Goal: Find specific page/section: Find specific page/section

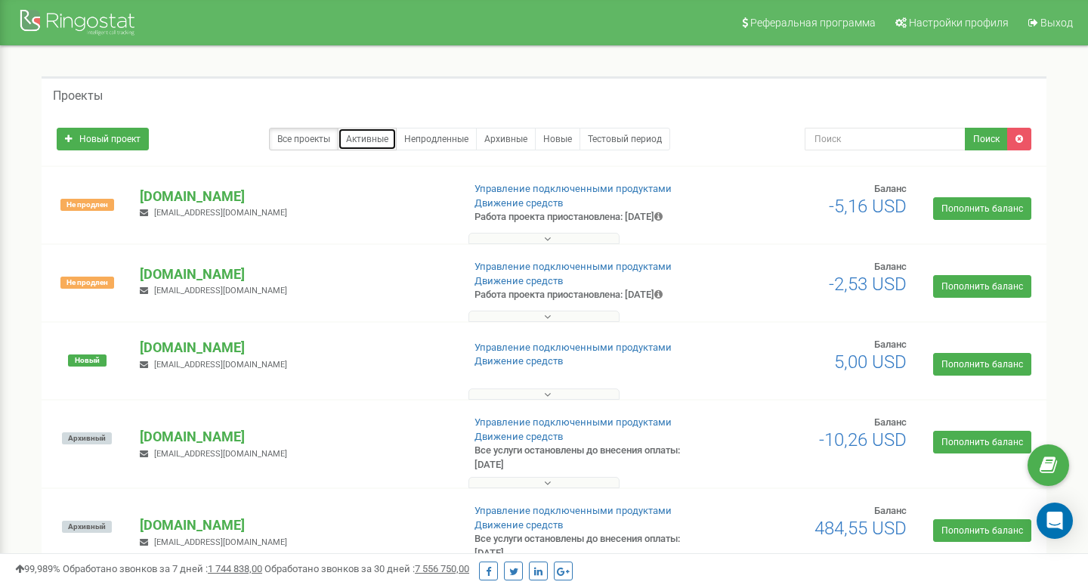
click at [369, 131] on link "Активные" at bounding box center [367, 139] width 59 height 23
click at [323, 136] on link "Все проекты" at bounding box center [303, 139] width 69 height 23
click at [308, 136] on link "Все проекты" at bounding box center [303, 139] width 69 height 23
click at [840, 147] on input "text" at bounding box center [884, 139] width 161 height 23
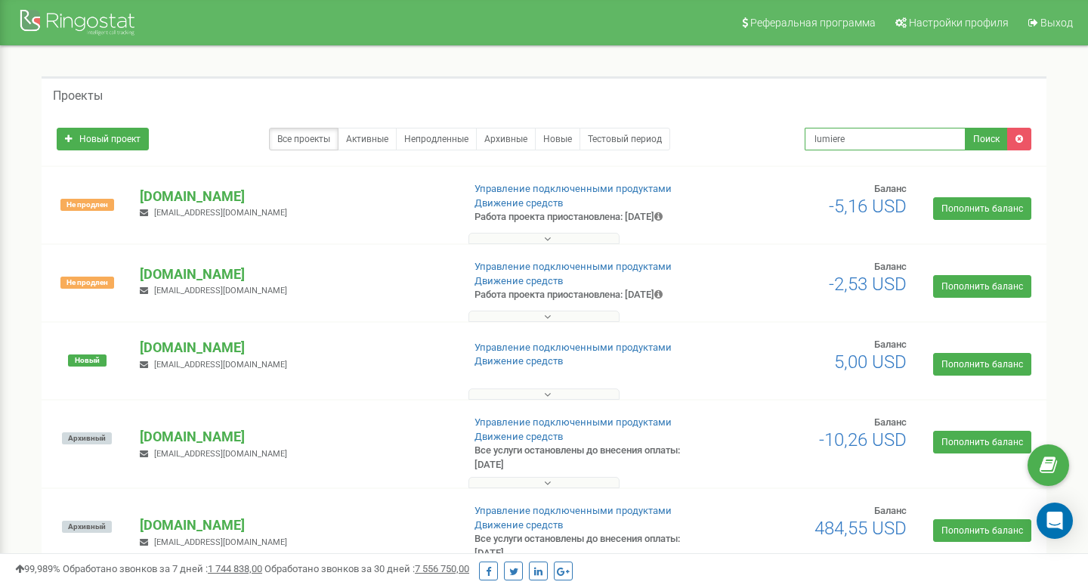
type input "lumiere"
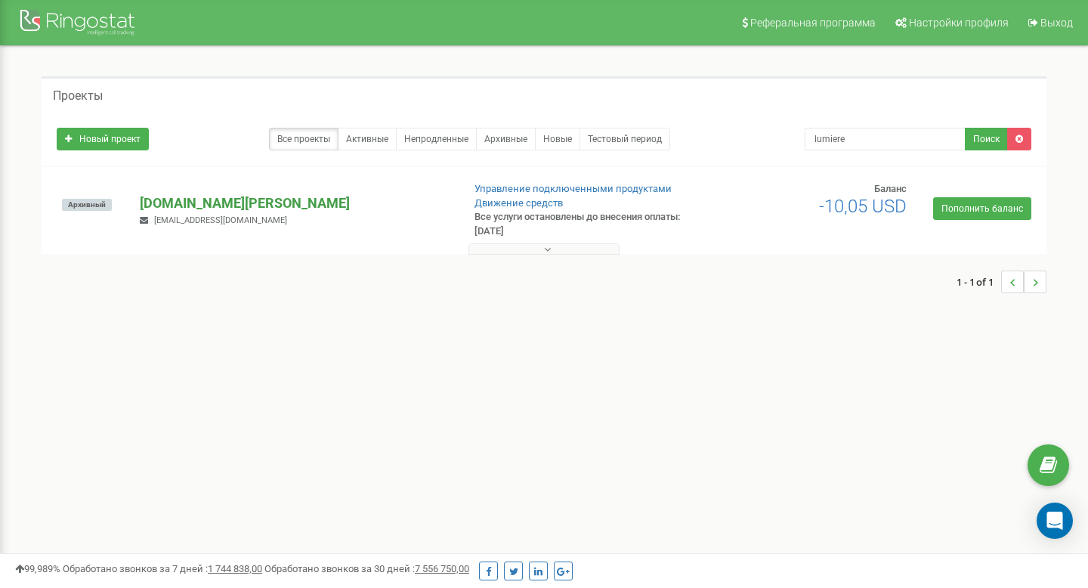
click at [183, 203] on p "lumiere.bazis.kz" at bounding box center [295, 203] width 310 height 20
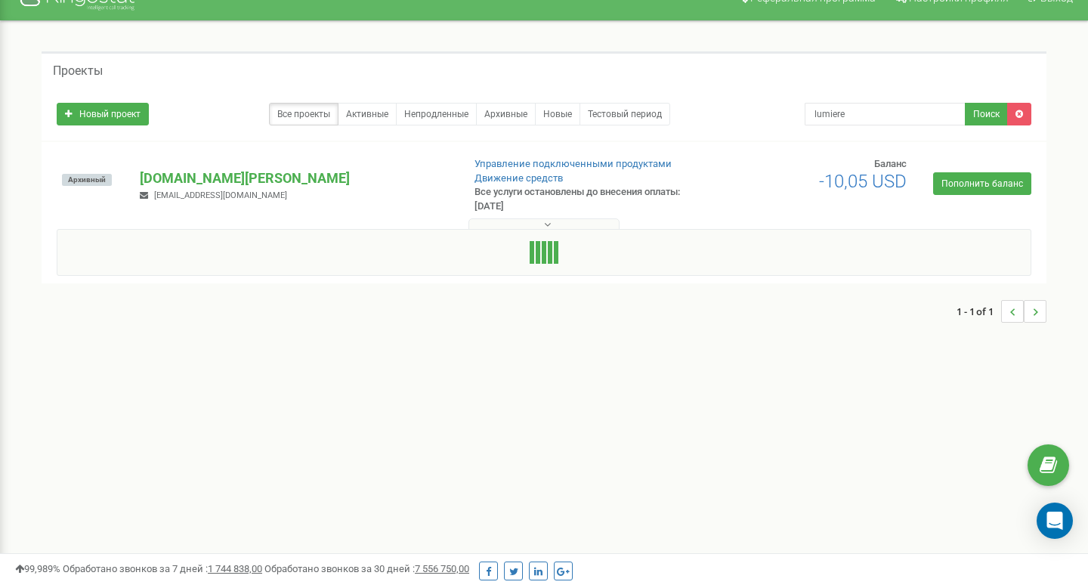
scroll to position [26, 0]
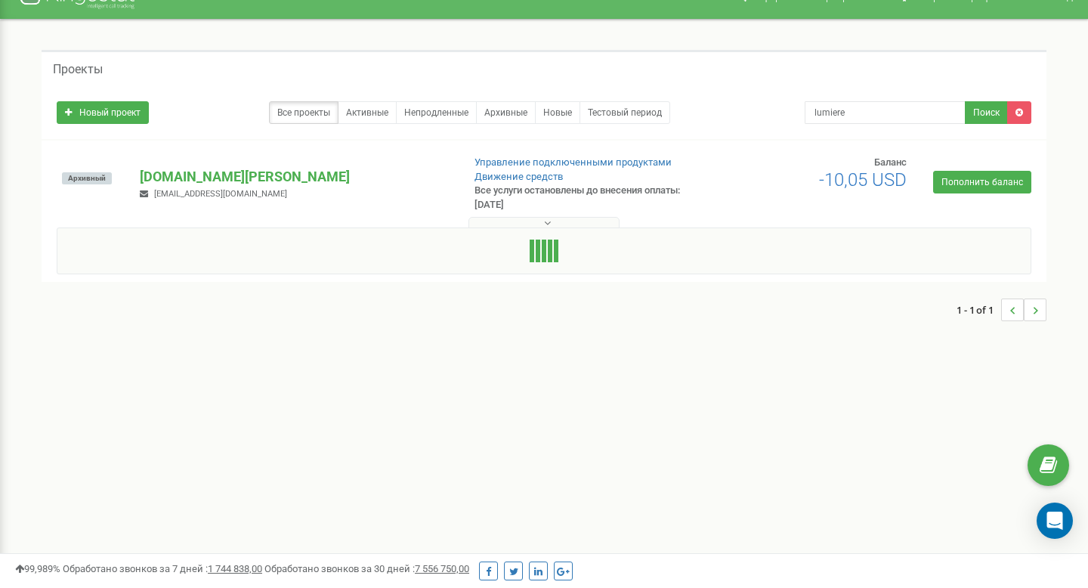
click at [211, 184] on p "lumiere.bazis.kz" at bounding box center [295, 177] width 310 height 20
click at [578, 228] on button at bounding box center [543, 222] width 151 height 11
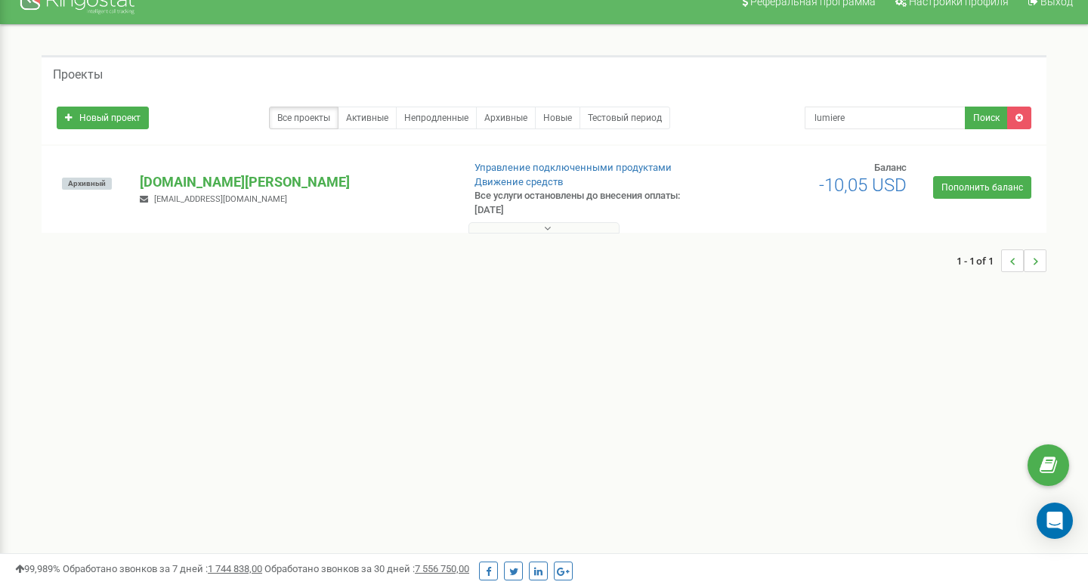
click at [579, 233] on button at bounding box center [543, 227] width 151 height 11
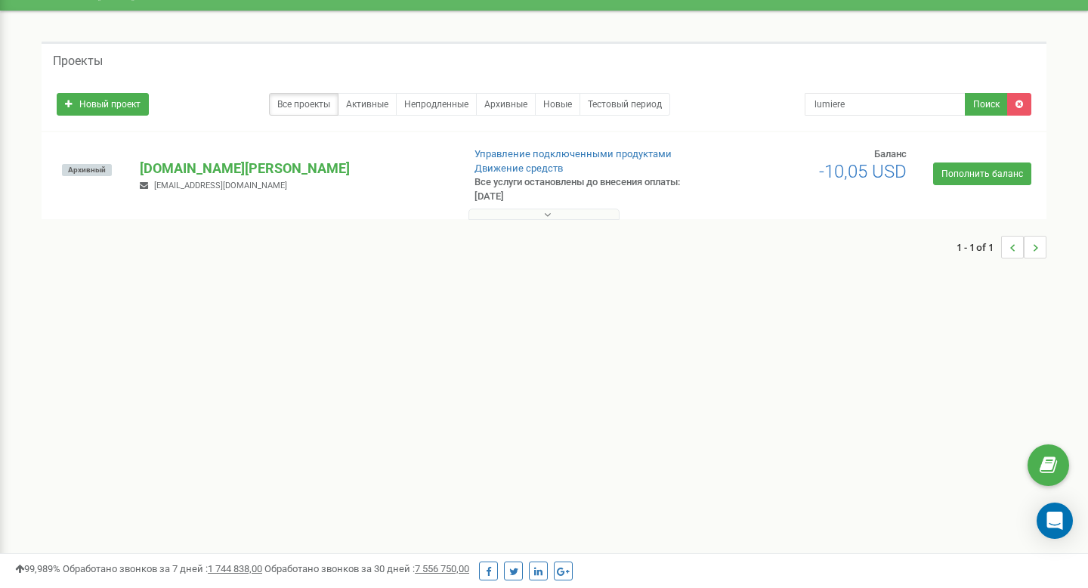
scroll to position [37, 0]
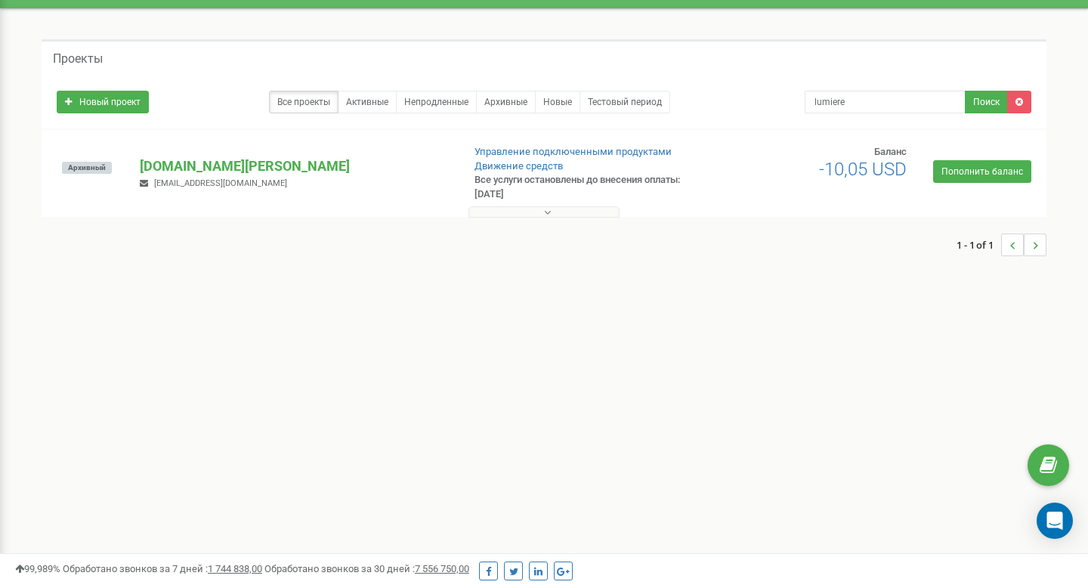
click at [563, 218] on button at bounding box center [543, 211] width 151 height 11
click at [178, 163] on p "lumiere.bazis.kz" at bounding box center [295, 166] width 310 height 20
